Goal: Transaction & Acquisition: Purchase product/service

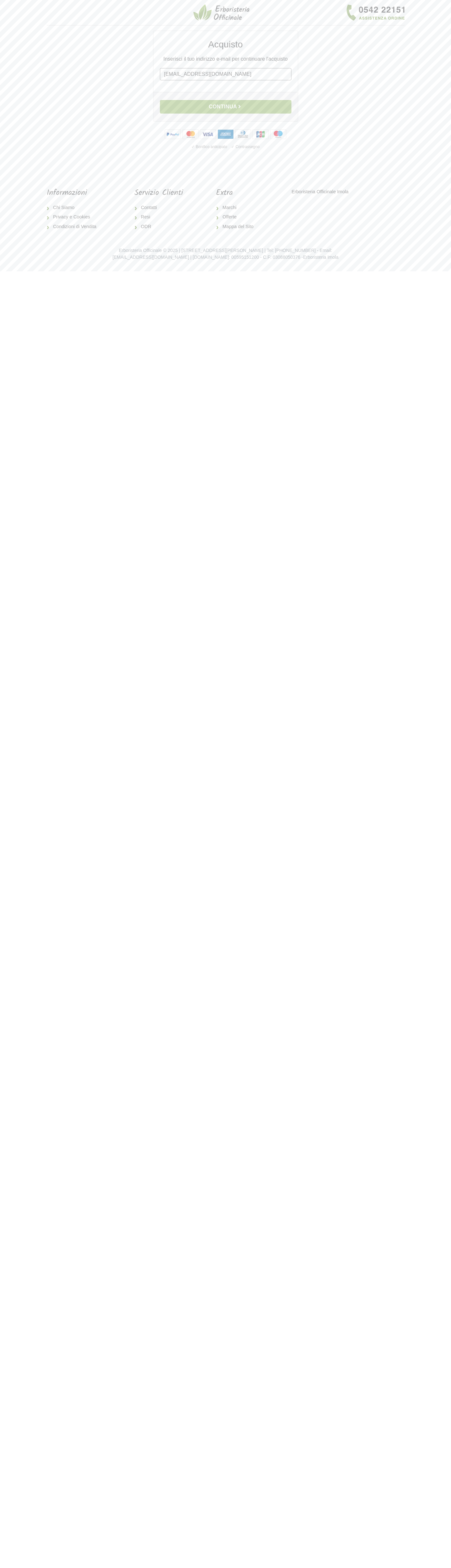
type input "johnsmith003@storebotmail.joonix.net"
click at [226, 107] on button "Continua" at bounding box center [226, 106] width 131 height 13
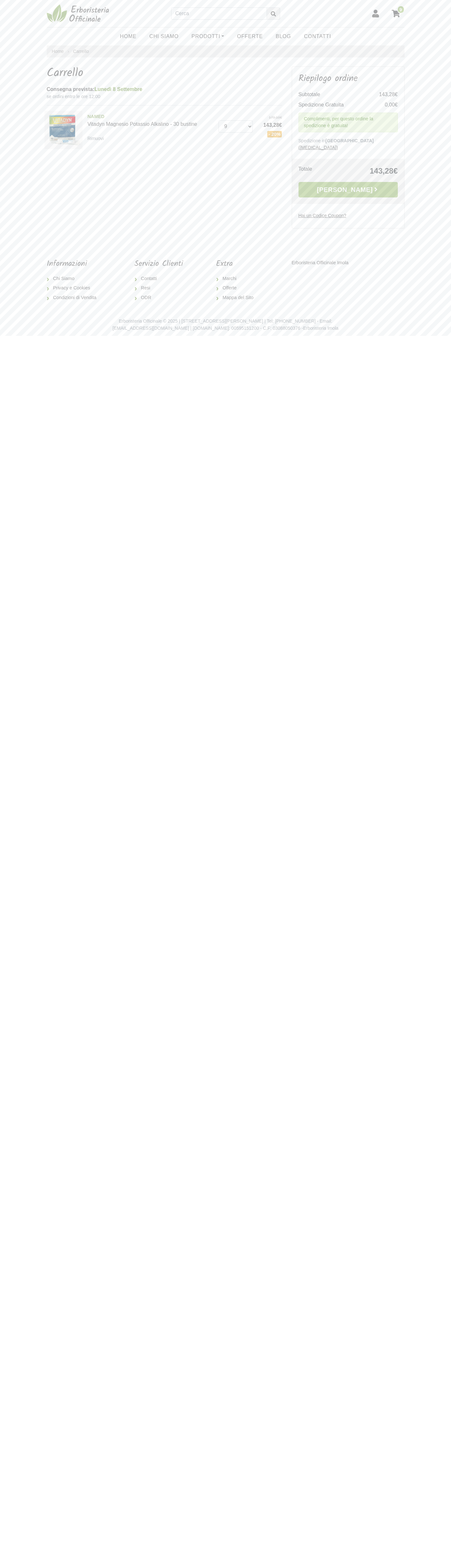
click at [97, 138] on small "Rimuovi" at bounding box center [95, 138] width 16 height 5
